Goal: Information Seeking & Learning: Check status

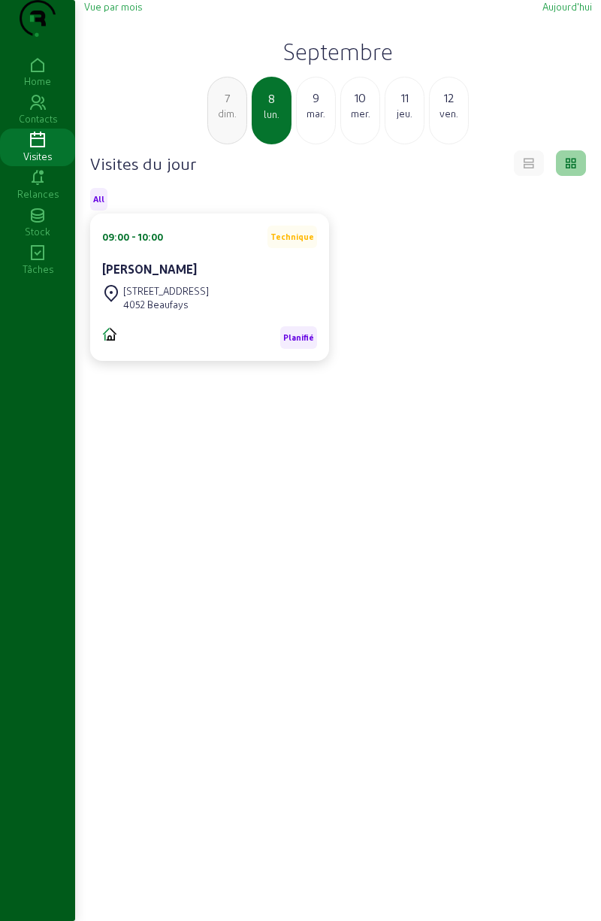
scroll to position [106, 0]
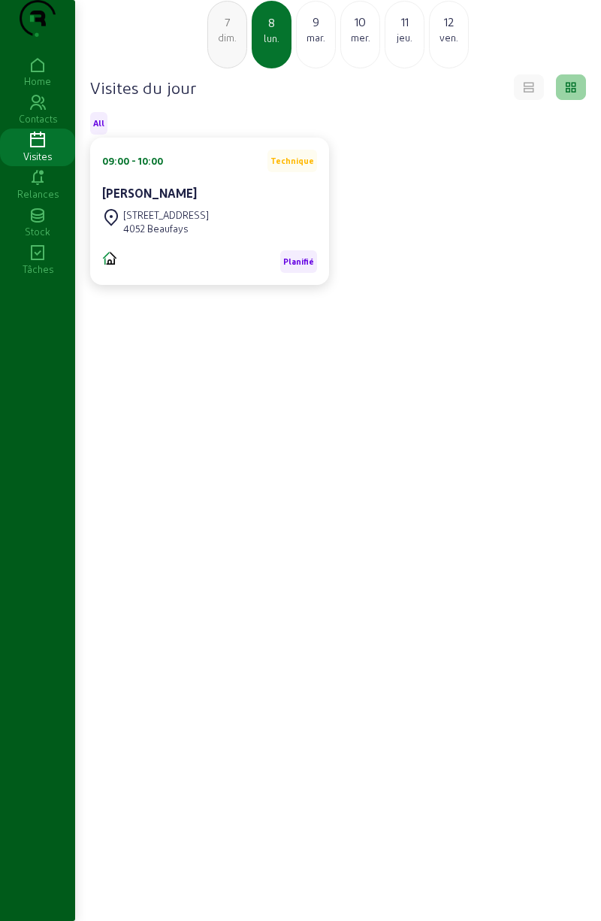
click at [308, 36] on div "mar." at bounding box center [316, 38] width 38 height 14
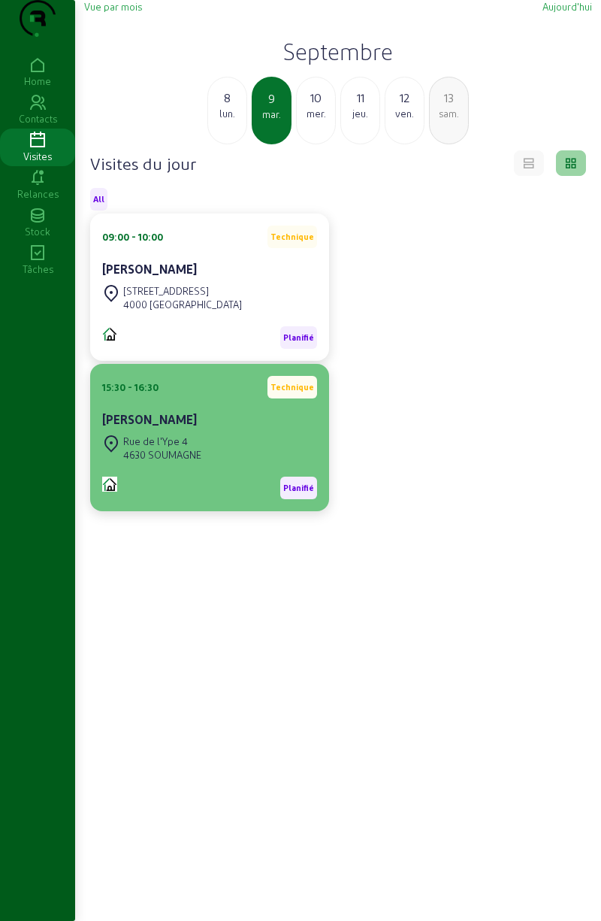
click at [204, 465] on div "Rue de l'Ype 4 4630 SOUMAGNE" at bounding box center [209, 447] width 215 height 33
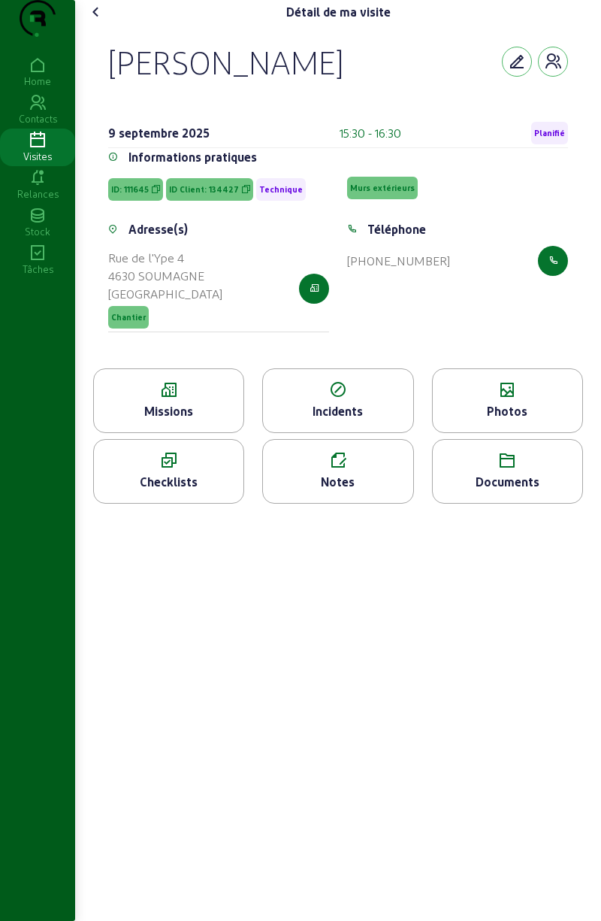
click at [523, 430] on div "Photos" at bounding box center [507, 400] width 151 height 65
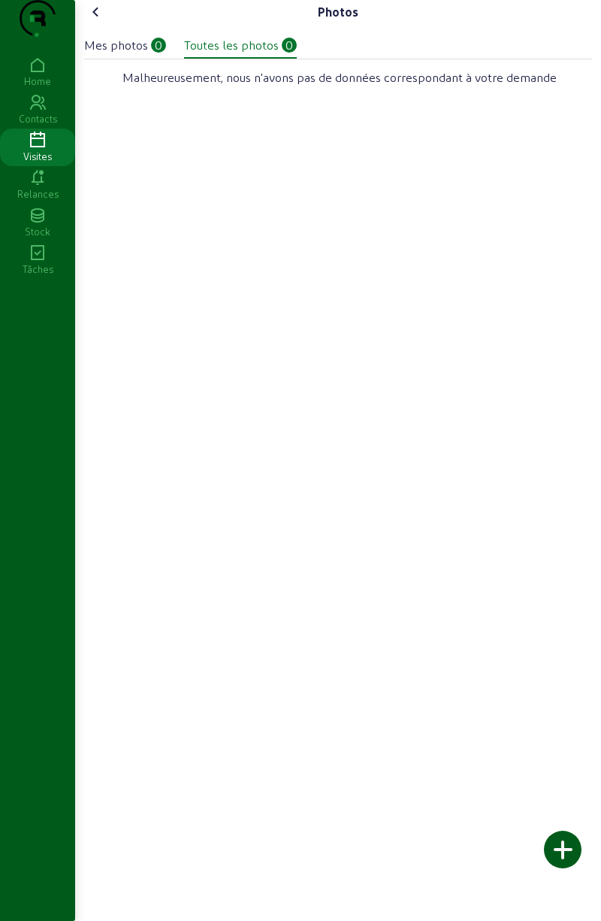
click at [105, 24] on cam-font-icon at bounding box center [96, 12] width 24 height 24
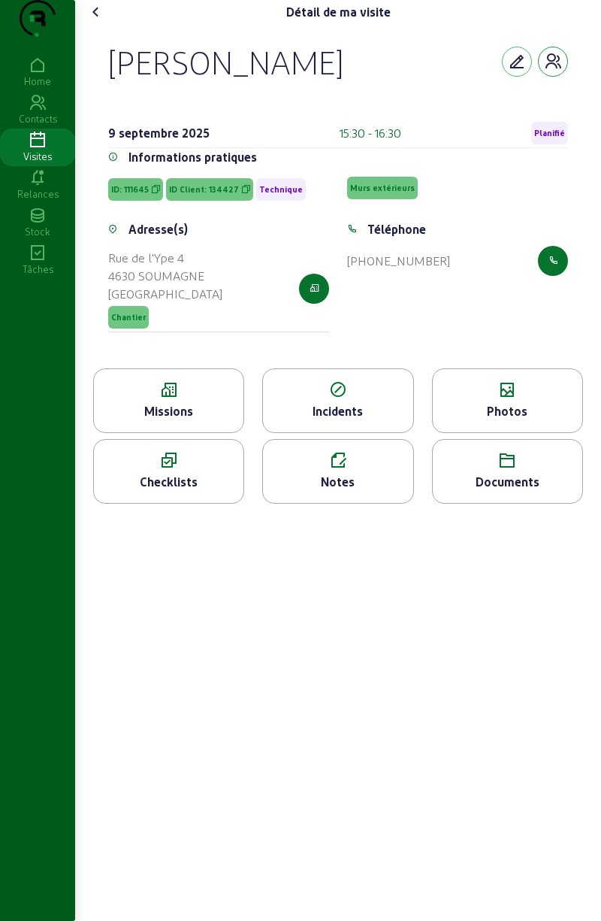
click at [558, 71] on icon "button" at bounding box center [553, 62] width 18 height 18
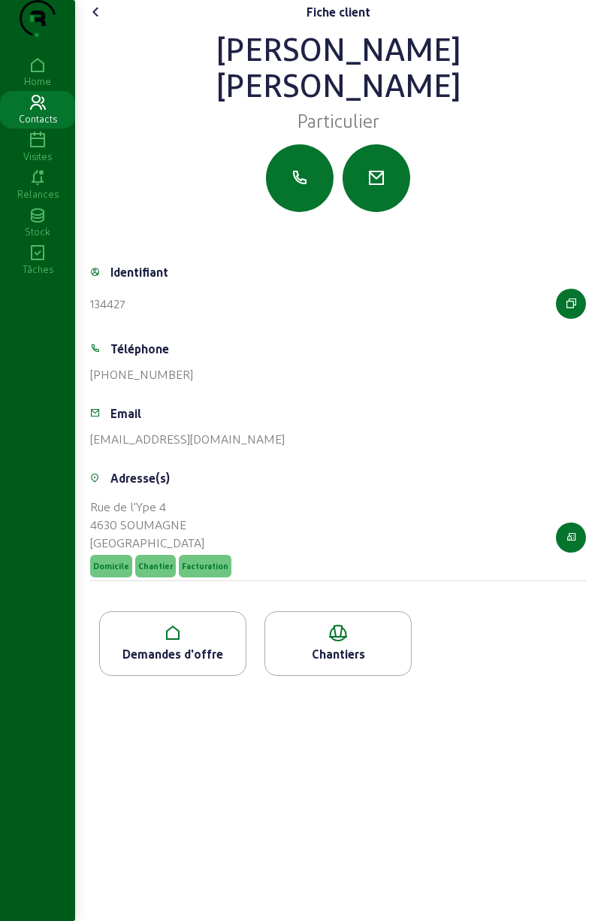
click at [98, 21] on icon at bounding box center [96, 12] width 18 height 18
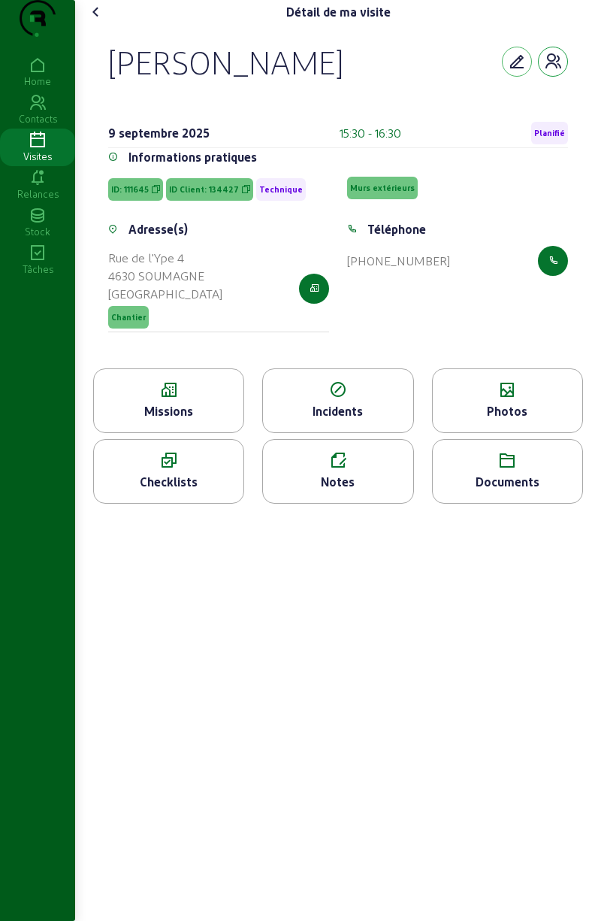
click at [547, 71] on icon "button" at bounding box center [553, 62] width 18 height 18
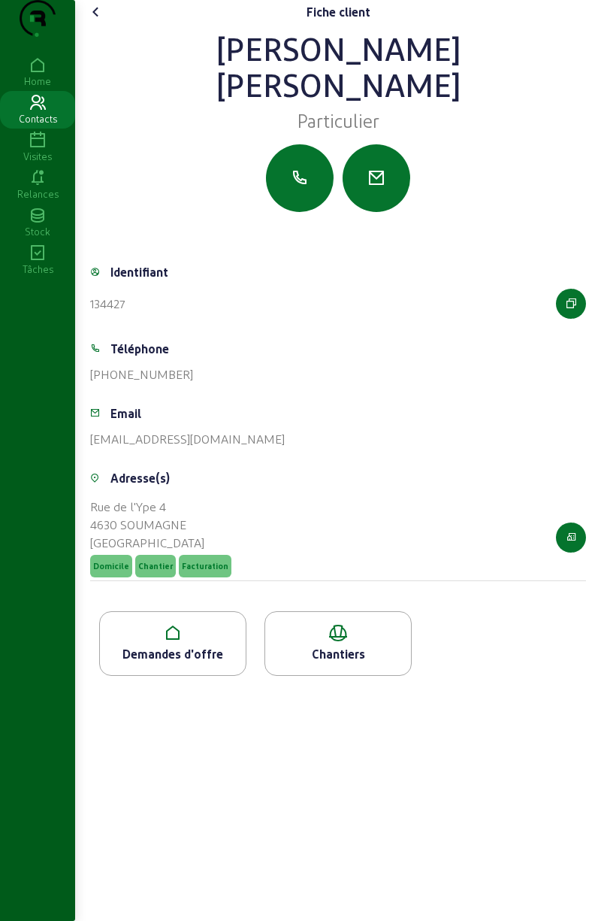
click at [201, 671] on div "Demandes d'offre" at bounding box center [172, 643] width 147 height 65
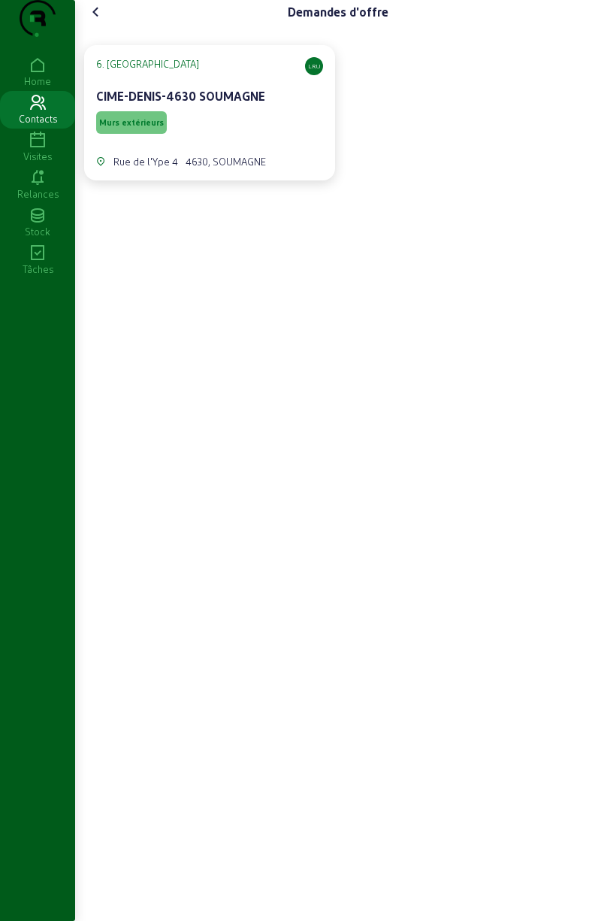
click at [146, 128] on span "Murs extérieurs" at bounding box center [131, 122] width 65 height 11
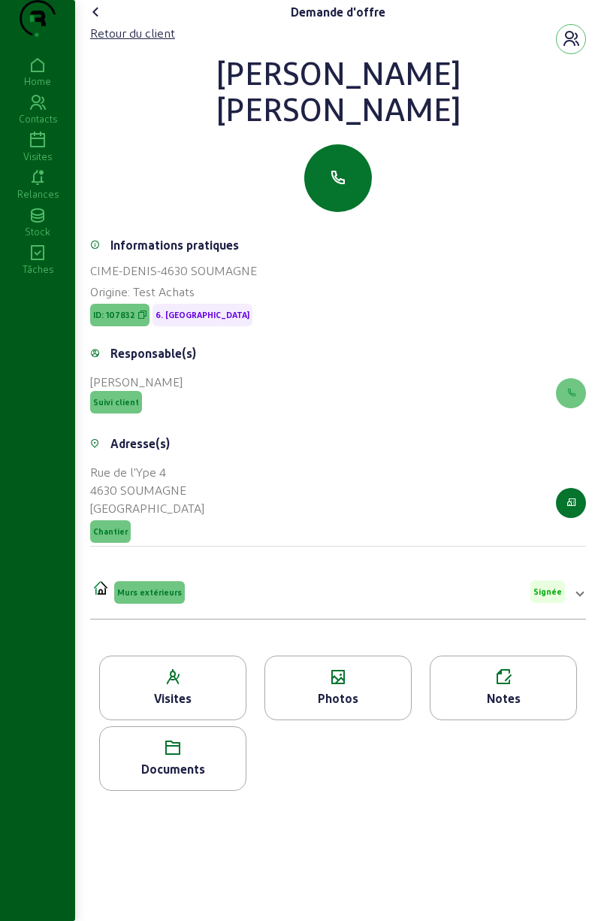
click at [337, 686] on icon at bounding box center [338, 677] width 146 height 18
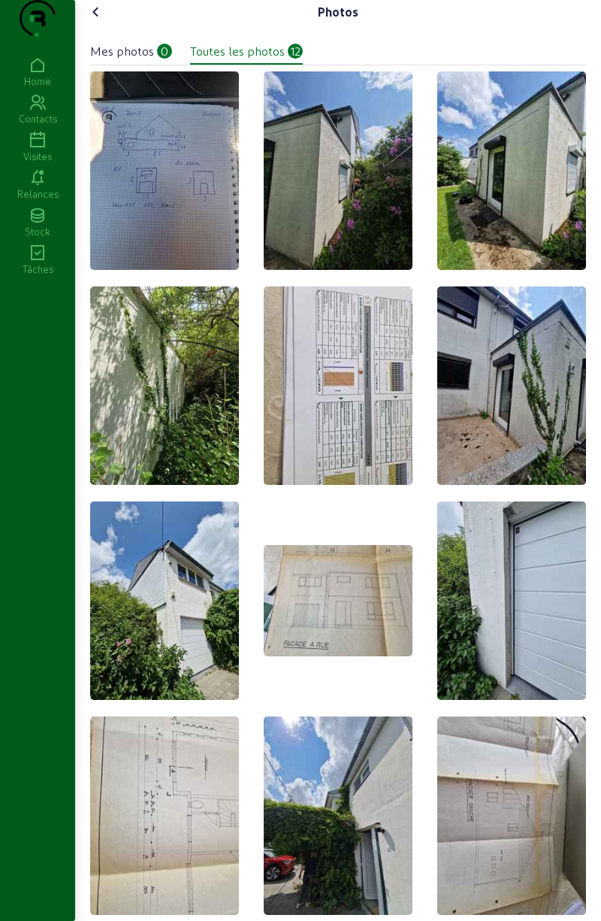
click at [148, 225] on img at bounding box center [164, 170] width 149 height 198
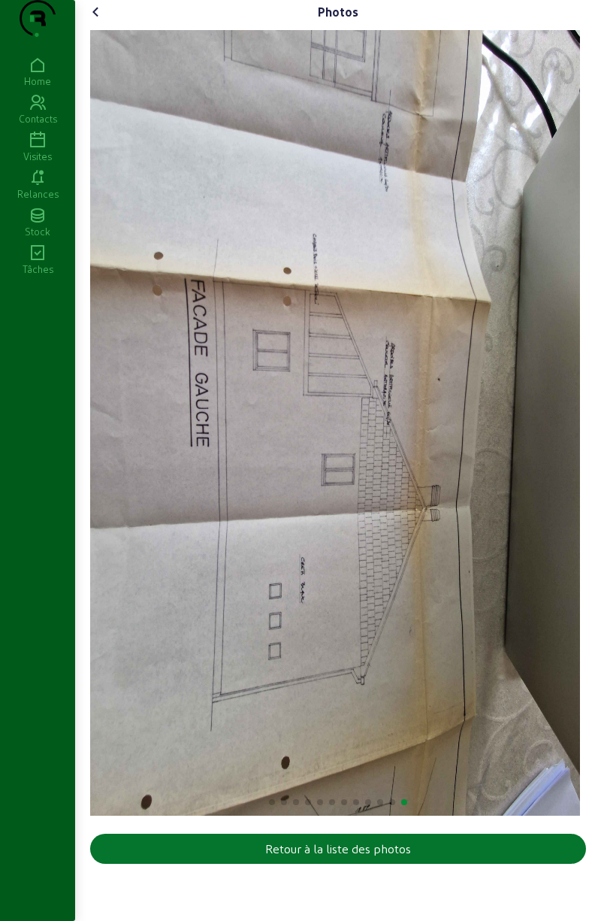
click at [108, 24] on cam-font-icon at bounding box center [96, 12] width 24 height 24
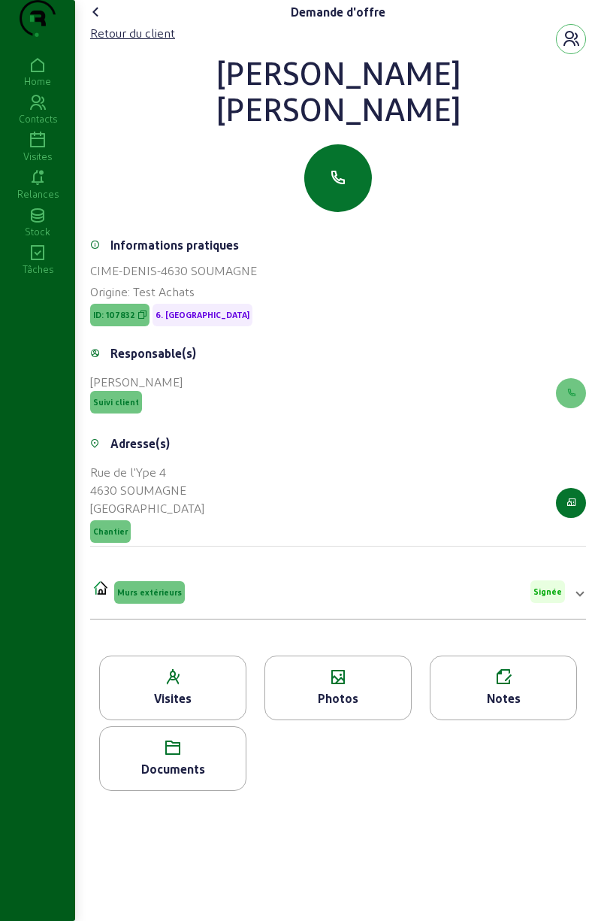
click at [192, 778] on div "Documents" at bounding box center [173, 769] width 146 height 18
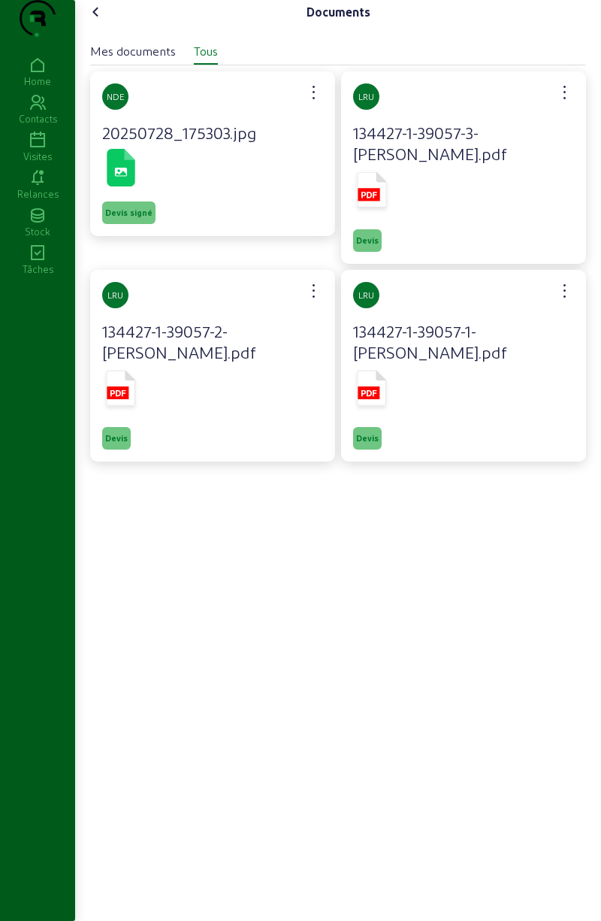
click at [132, 218] on span "Devis signé" at bounding box center [128, 212] width 47 height 11
click at [140, 218] on span "Devis signé" at bounding box center [128, 212] width 47 height 11
click at [134, 186] on icon at bounding box center [121, 168] width 28 height 38
click at [380, 207] on icon at bounding box center [372, 189] width 29 height 35
